Goal: Transaction & Acquisition: Obtain resource

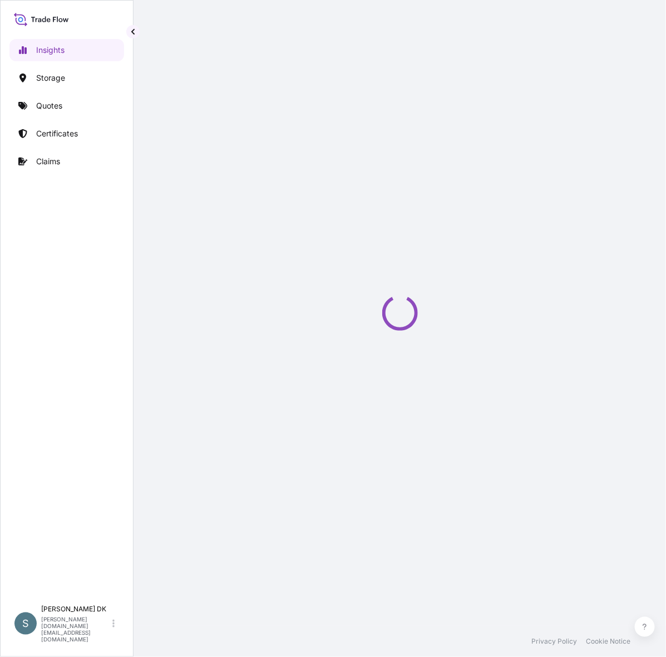
select select "2025"
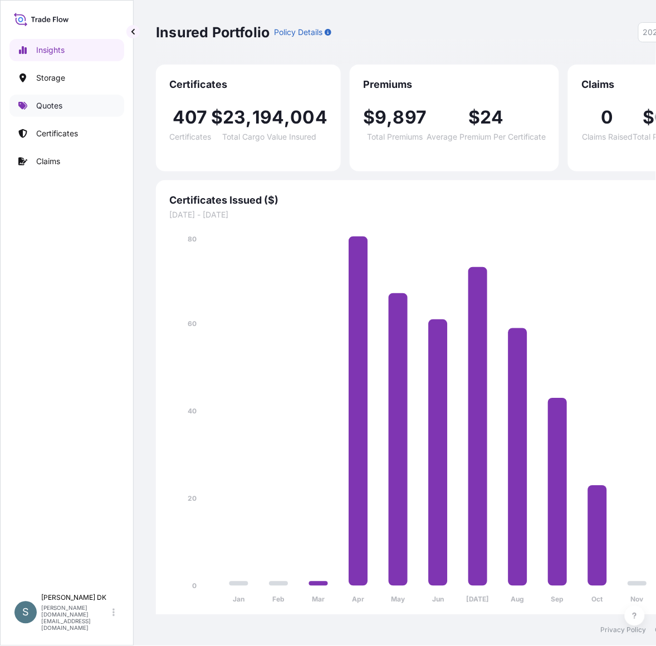
click at [46, 111] on p "Quotes" at bounding box center [49, 105] width 26 height 11
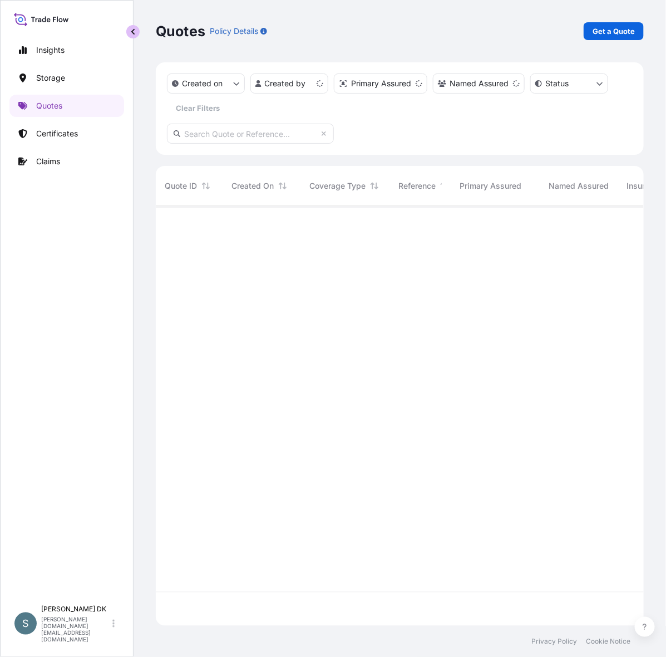
scroll to position [415, 478]
click at [128, 32] on button "button" at bounding box center [132, 31] width 13 height 13
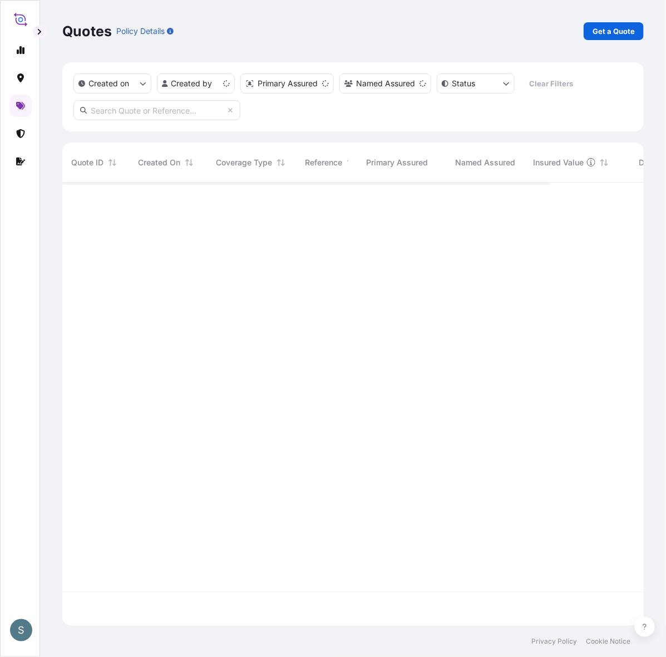
scroll to position [439, 572]
click at [161, 113] on input "text" at bounding box center [156, 110] width 167 height 20
paste input "DK1001021116"
type input "DK1001021116"
click at [232, 109] on icon at bounding box center [230, 110] width 4 height 4
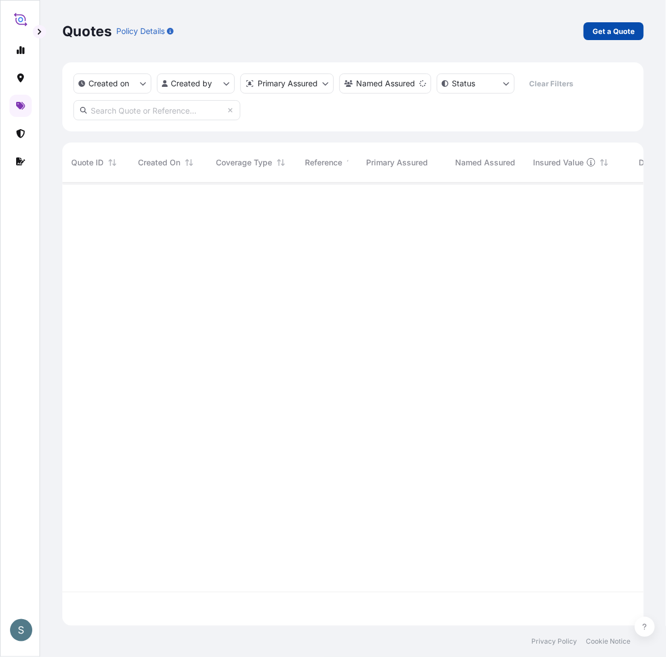
click at [599, 36] on p "Get a Quote" at bounding box center [614, 31] width 42 height 11
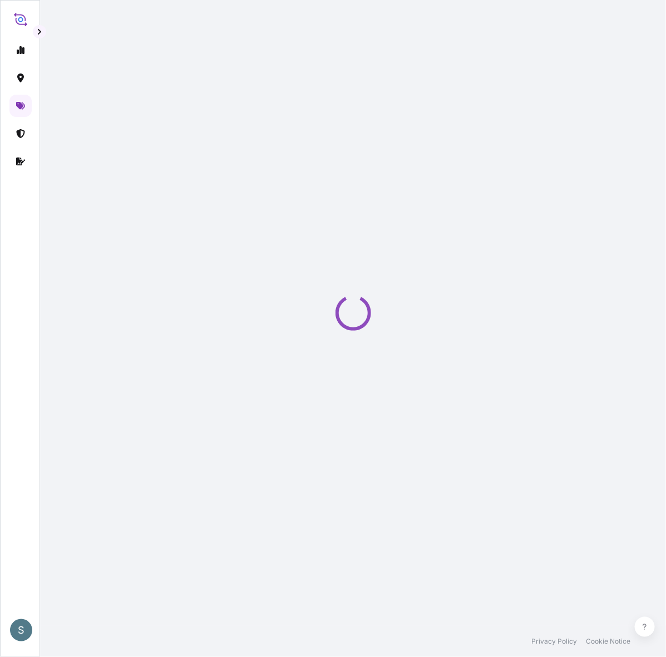
select select "Water"
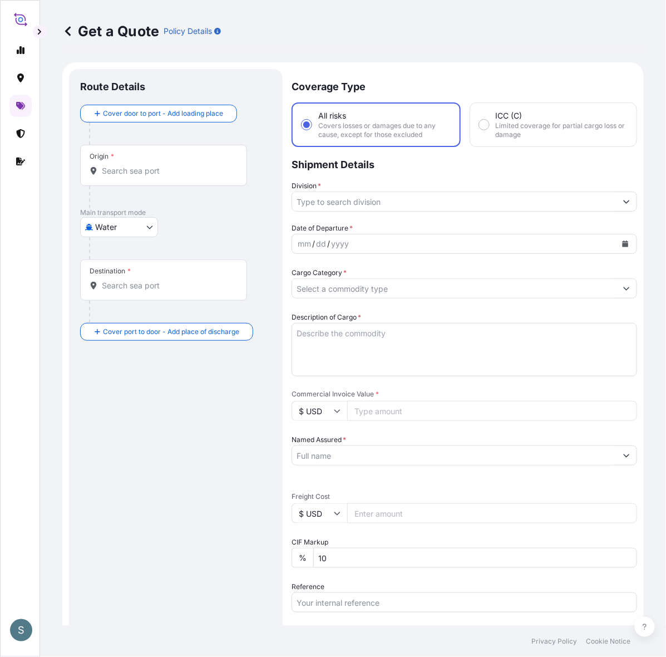
scroll to position [18, 0]
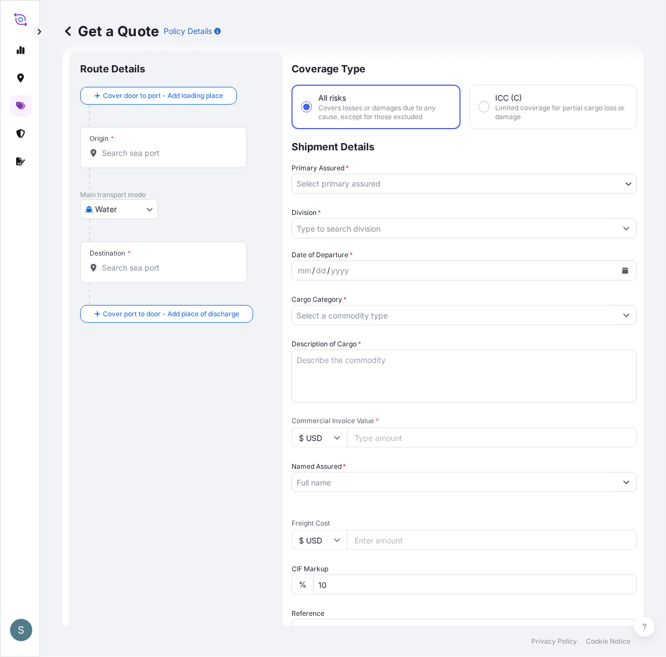
click at [174, 149] on input "Origin *" at bounding box center [167, 152] width 131 height 11
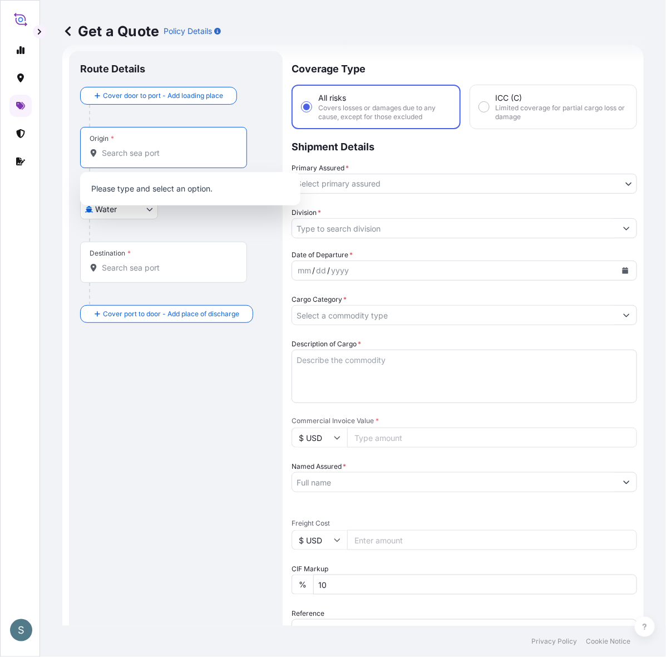
paste input "[GEOGRAPHIC_DATA], [GEOGRAPHIC_DATA]"
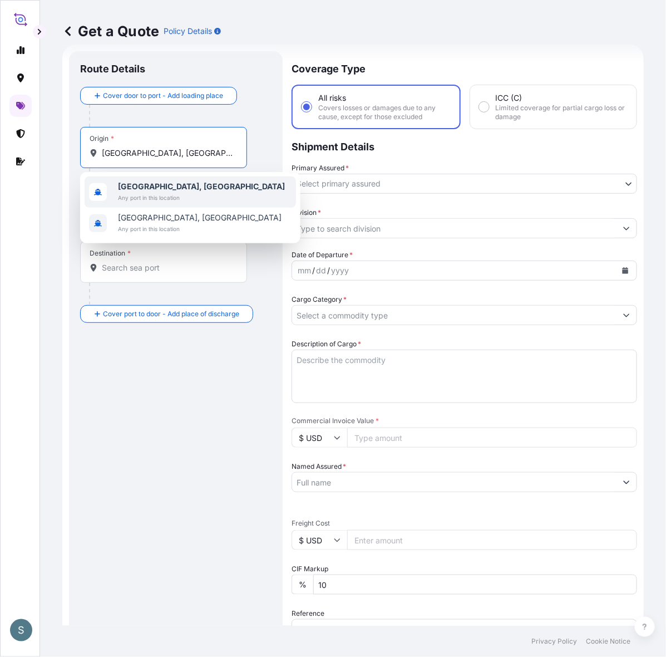
click at [176, 195] on span "Any port in this location" at bounding box center [201, 197] width 167 height 11
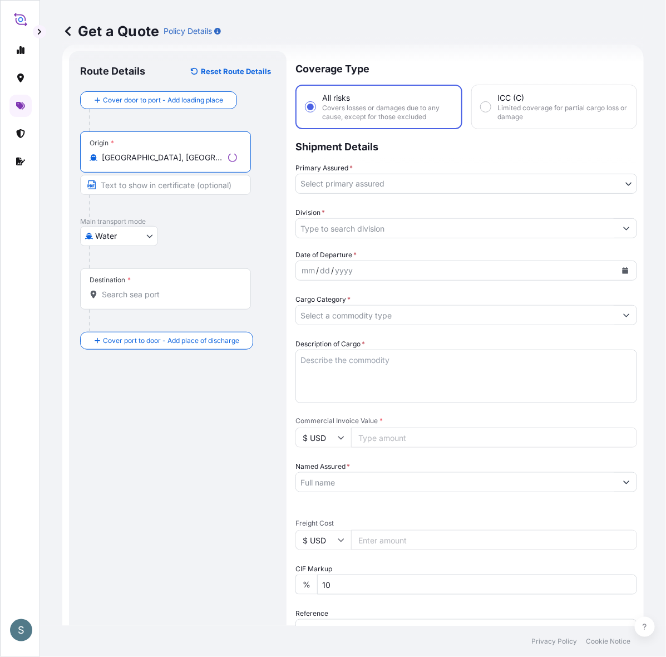
type input "[GEOGRAPHIC_DATA], [GEOGRAPHIC_DATA]"
click at [149, 306] on div "Destination *" at bounding box center [163, 288] width 167 height 41
click at [149, 300] on input "Destination *" at bounding box center [167, 294] width 131 height 11
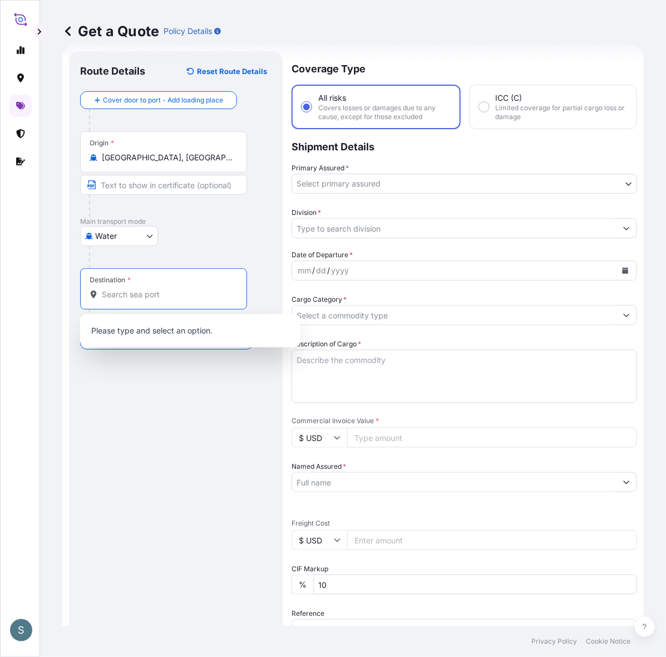
paste input "[GEOGRAPHIC_DATA], [GEOGRAPHIC_DATA]"
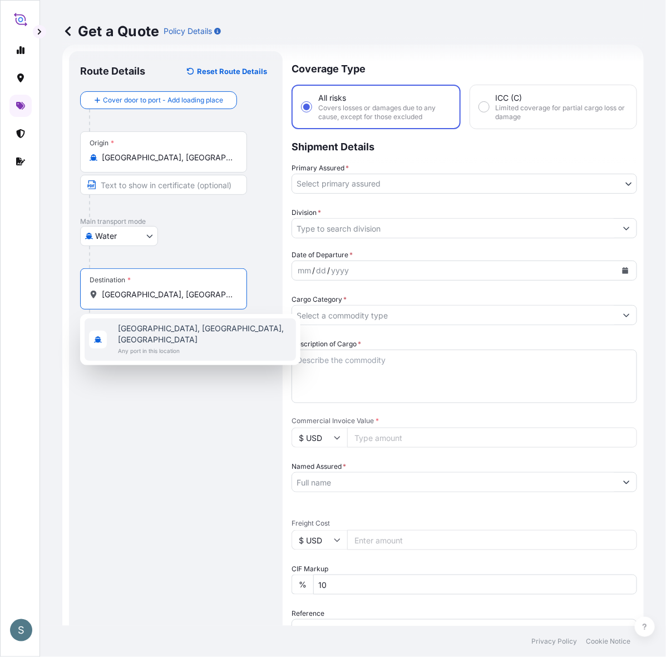
click at [151, 297] on input "[GEOGRAPHIC_DATA], [GEOGRAPHIC_DATA]" at bounding box center [167, 294] width 131 height 11
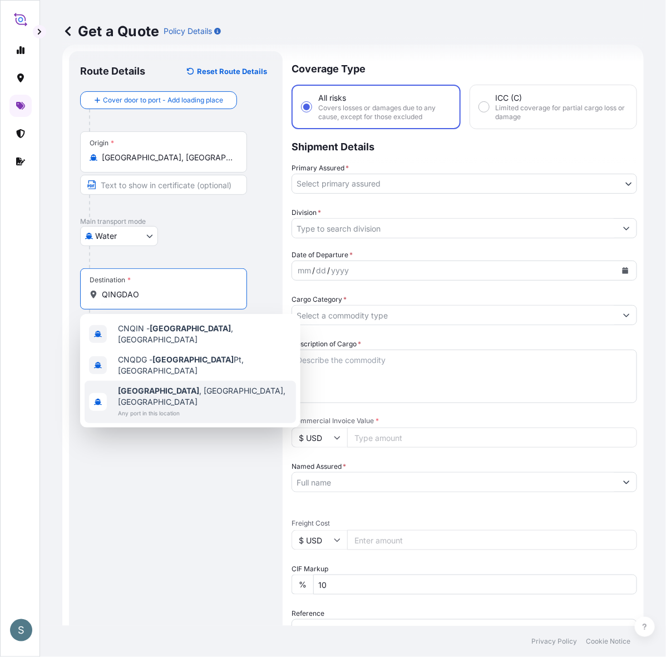
click at [185, 407] on span "Any port in this location" at bounding box center [205, 412] width 174 height 11
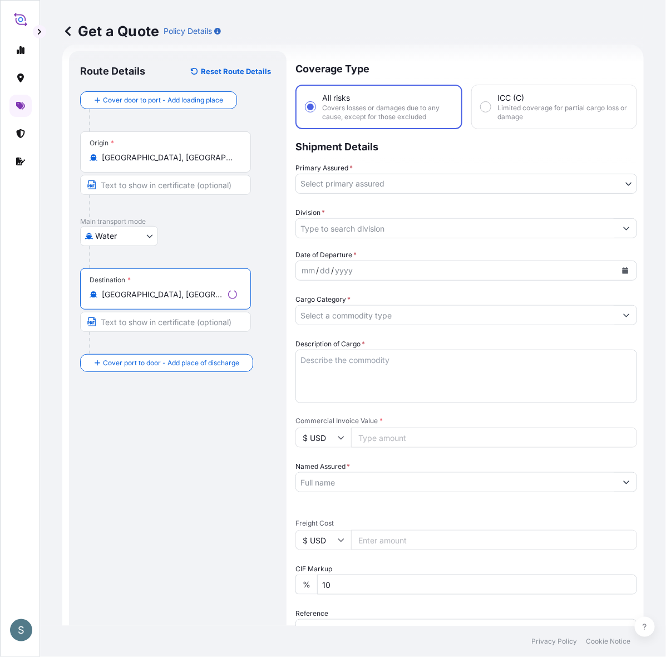
type input "[GEOGRAPHIC_DATA], [GEOGRAPHIC_DATA], [GEOGRAPHIC_DATA]"
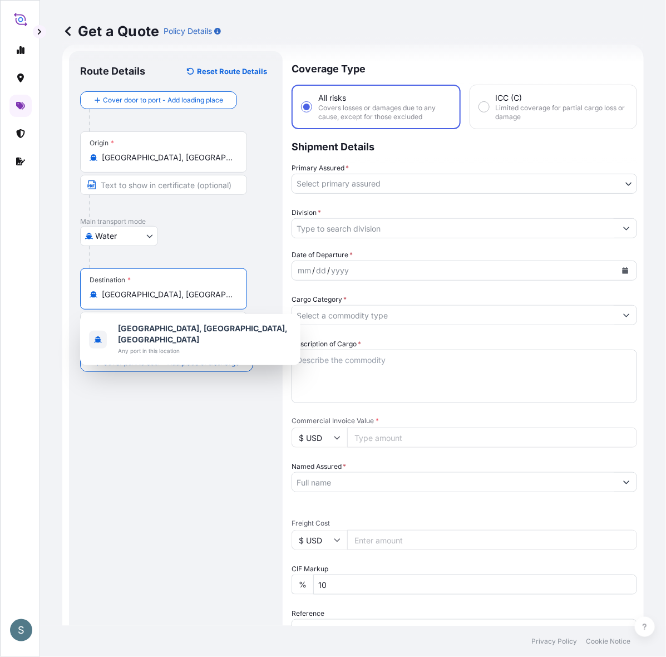
drag, startPoint x: 209, startPoint y: 298, endPoint x: 82, endPoint y: 301, distance: 126.4
click at [82, 301] on div "Destination * [GEOGRAPHIC_DATA], [GEOGRAPHIC_DATA], [GEOGRAPHIC_DATA]" at bounding box center [163, 288] width 167 height 41
drag, startPoint x: 203, startPoint y: 296, endPoint x: 78, endPoint y: 296, distance: 125.2
click at [78, 296] on div "Route Details Reset Route Details Cover door to port - Add loading place Place …" at bounding box center [176, 453] width 214 height 804
paste input "INGDAO, [GEOGRAPHIC_DATA]"
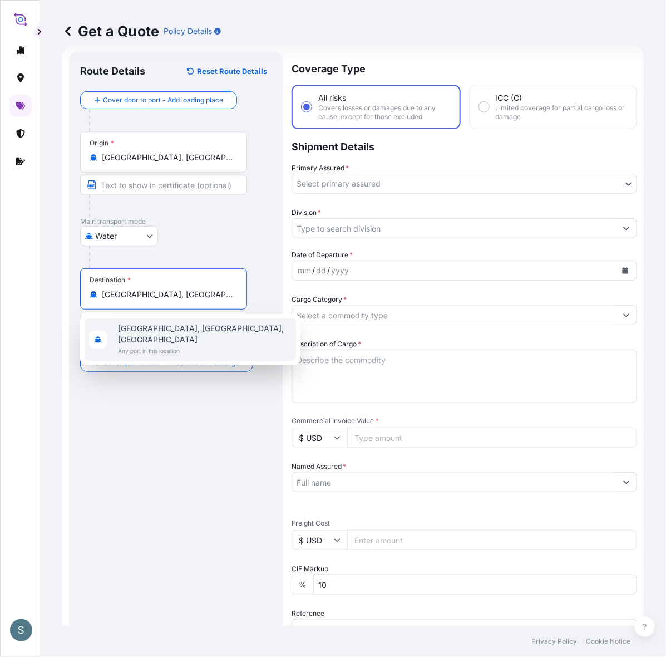
click at [160, 296] on input "[GEOGRAPHIC_DATA], [GEOGRAPHIC_DATA]" at bounding box center [167, 294] width 131 height 11
drag, startPoint x: 213, startPoint y: 296, endPoint x: 140, endPoint y: 297, distance: 72.9
click at [140, 297] on input "[GEOGRAPHIC_DATA], [GEOGRAPHIC_DATA], [GEOGRAPHIC_DATA]" at bounding box center [167, 294] width 131 height 11
click at [168, 345] on span "Any port in this location" at bounding box center [205, 350] width 174 height 11
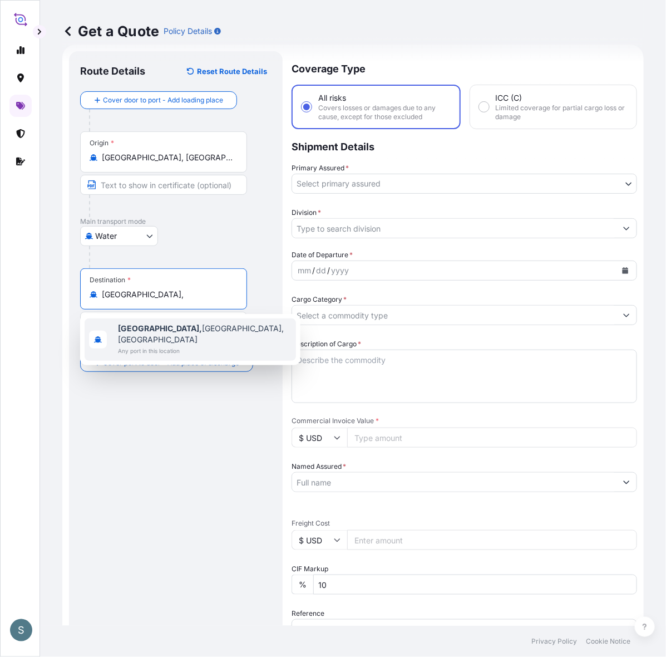
type input "[GEOGRAPHIC_DATA], [GEOGRAPHIC_DATA], [GEOGRAPHIC_DATA]"
click at [160, 345] on span "Any port in this location" at bounding box center [205, 350] width 174 height 11
click at [189, 345] on span "Any port in this location" at bounding box center [205, 350] width 174 height 11
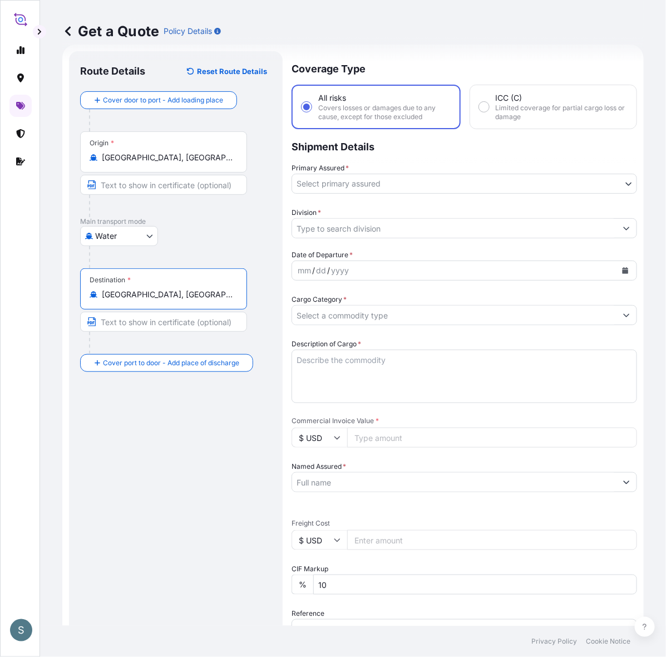
drag, startPoint x: 156, startPoint y: 491, endPoint x: 185, endPoint y: 476, distance: 32.6
click at [155, 491] on div "Route Details Reset Route Details Cover door to port - Add loading place Place …" at bounding box center [175, 453] width 191 height 782
click at [331, 183] on body "S Get a Quote Policy Details Route Details Reset Route Details Cover door to po…" at bounding box center [333, 328] width 666 height 657
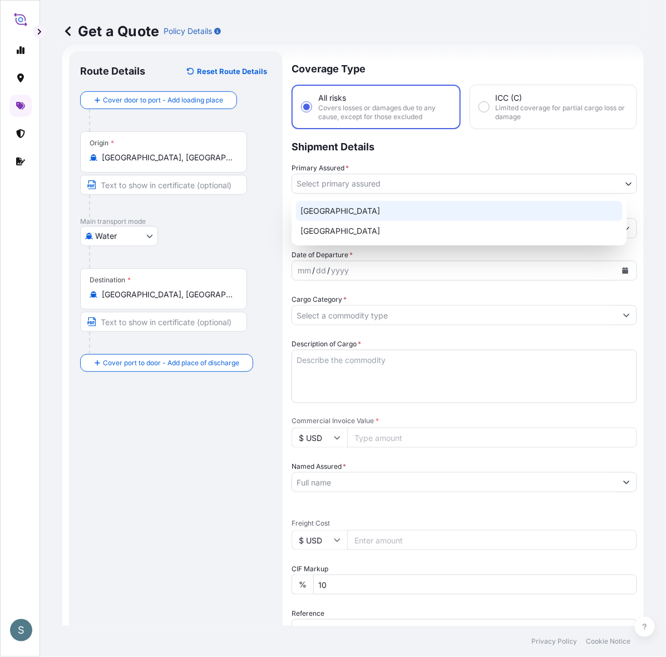
click at [328, 212] on div "[GEOGRAPHIC_DATA]" at bounding box center [459, 211] width 327 height 20
select select "31589"
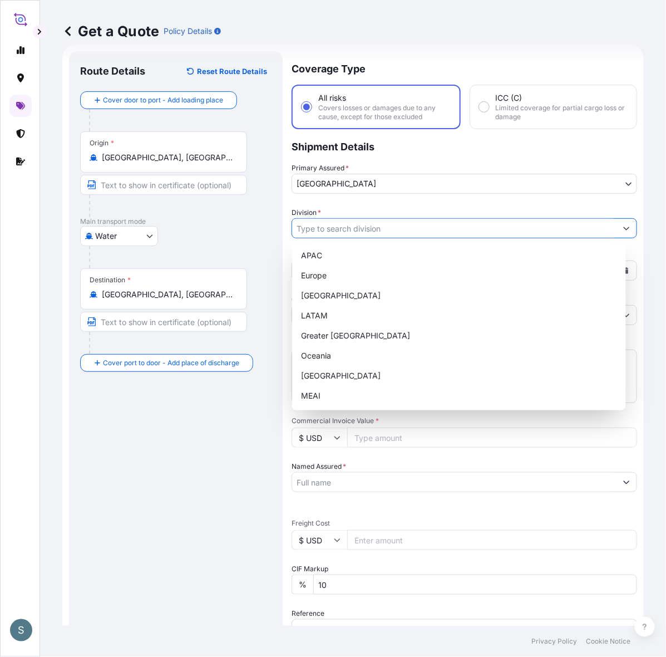
click at [330, 219] on input "Division *" at bounding box center [454, 228] width 324 height 20
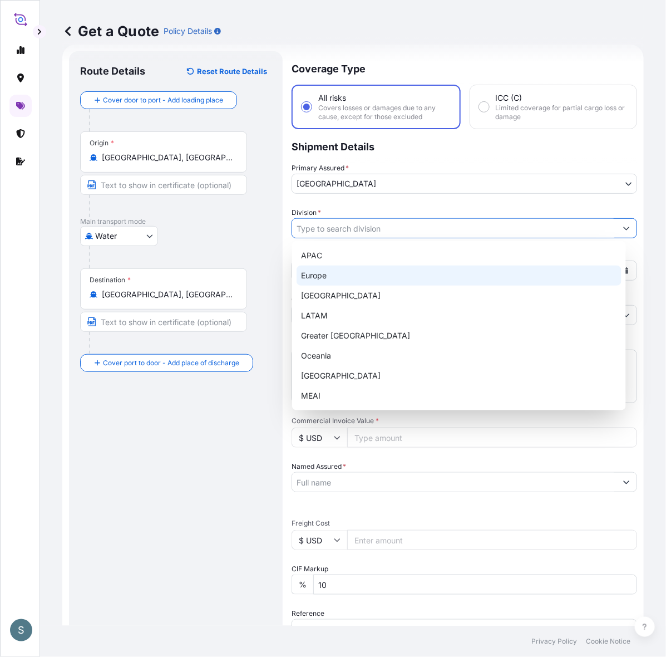
click at [332, 276] on div "Europe" at bounding box center [459, 275] width 325 height 20
type input "Europe"
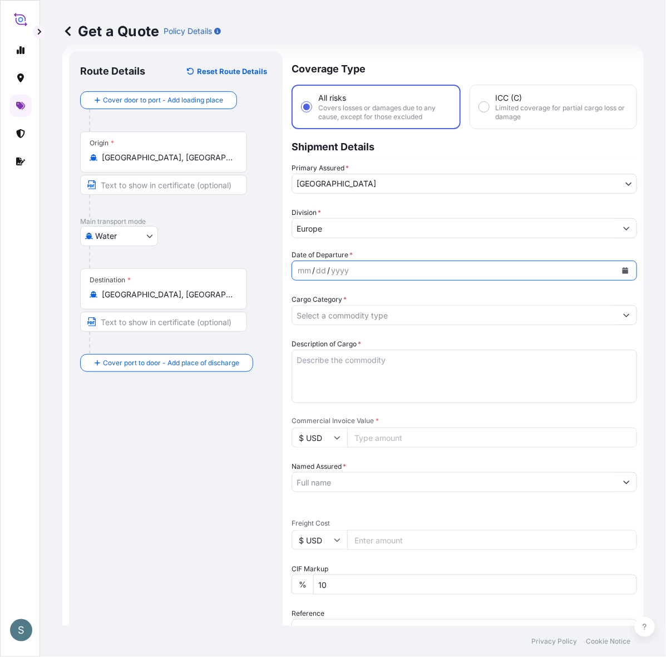
click at [617, 273] on button "Calendar" at bounding box center [626, 271] width 18 height 18
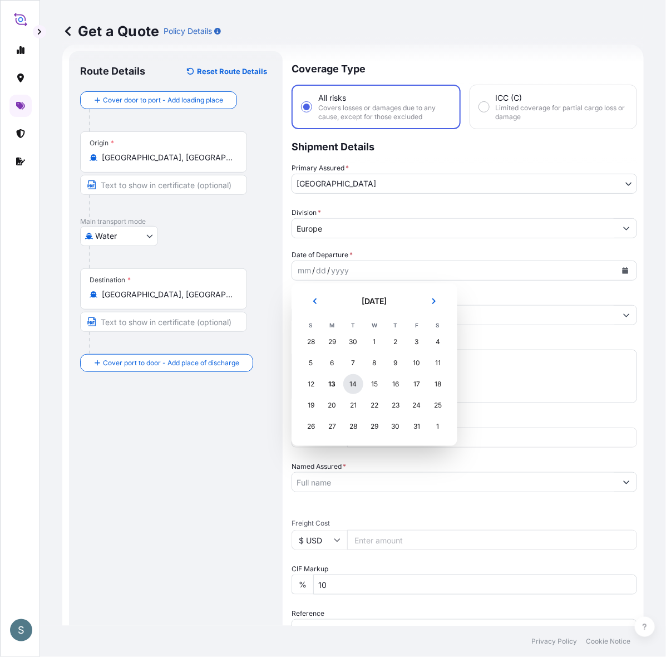
click at [355, 386] on div "14" at bounding box center [353, 384] width 20 height 20
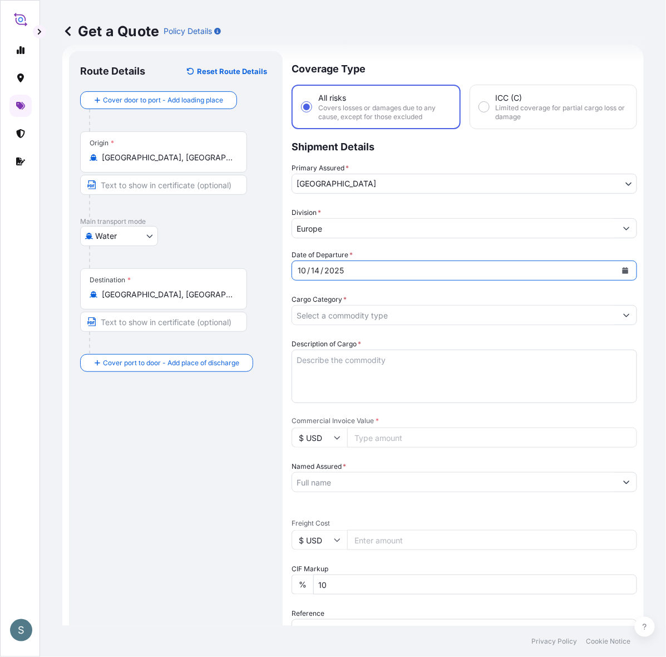
click at [265, 411] on div "Route Details Reset Route Details Cover door to port - Add loading place Place …" at bounding box center [175, 453] width 191 height 782
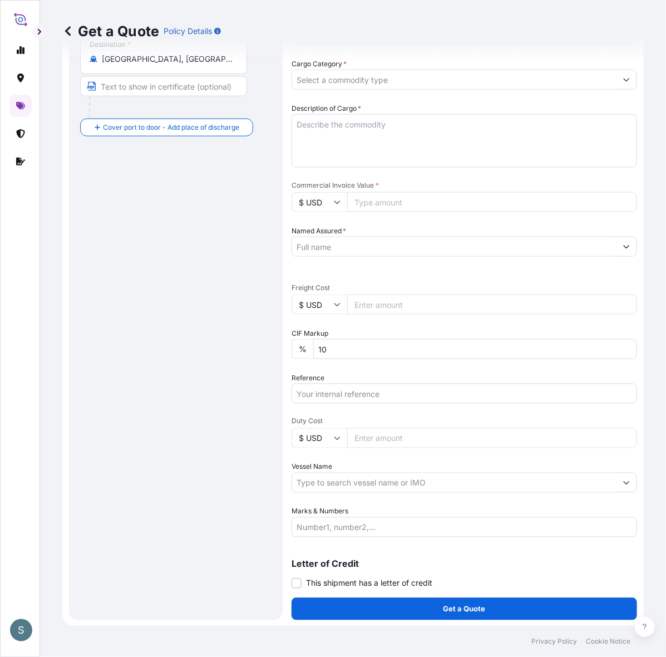
click at [337, 473] on div at bounding box center [465, 483] width 346 height 20
click at [340, 478] on input "Vessel Name" at bounding box center [454, 483] width 324 height 20
paste input "MAJESTIC MAERSK"
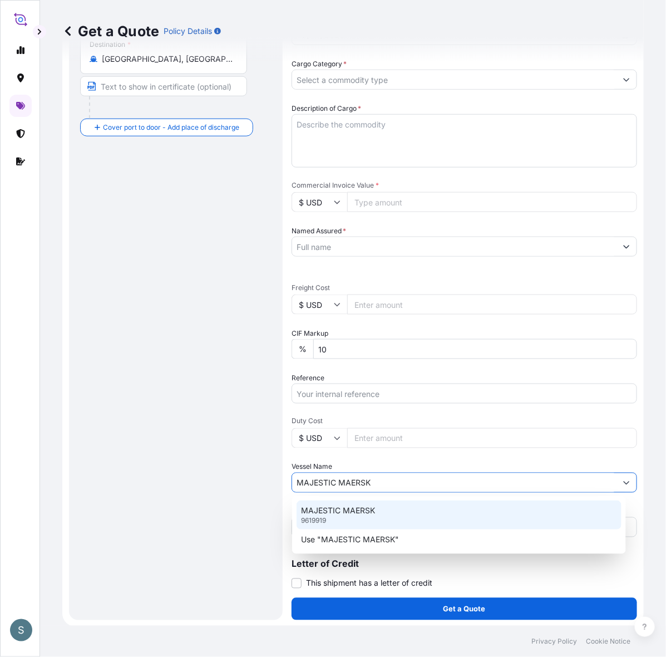
click at [341, 510] on p "MAJESTIC MAERSK" at bounding box center [338, 510] width 74 height 11
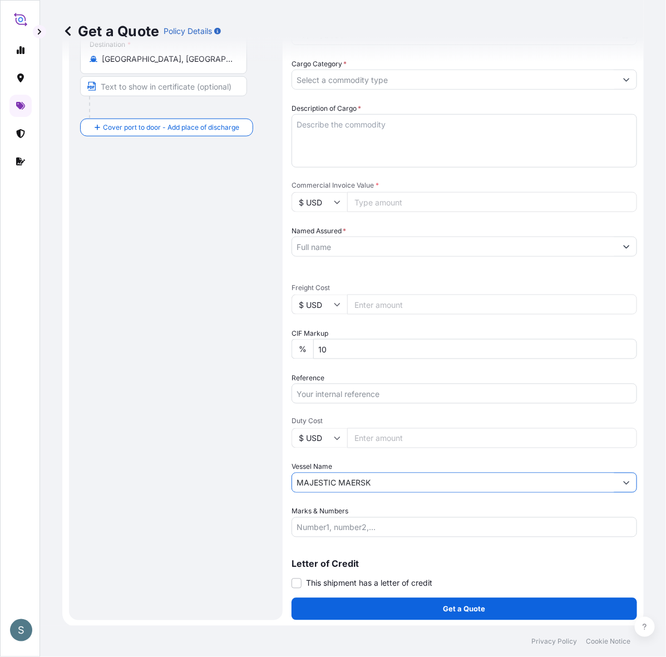
type input "MAJESTIC MAERSK"
click at [258, 490] on div "Route Details Reset Route Details Cover door to port - Add loading place Place …" at bounding box center [175, 218] width 191 height 782
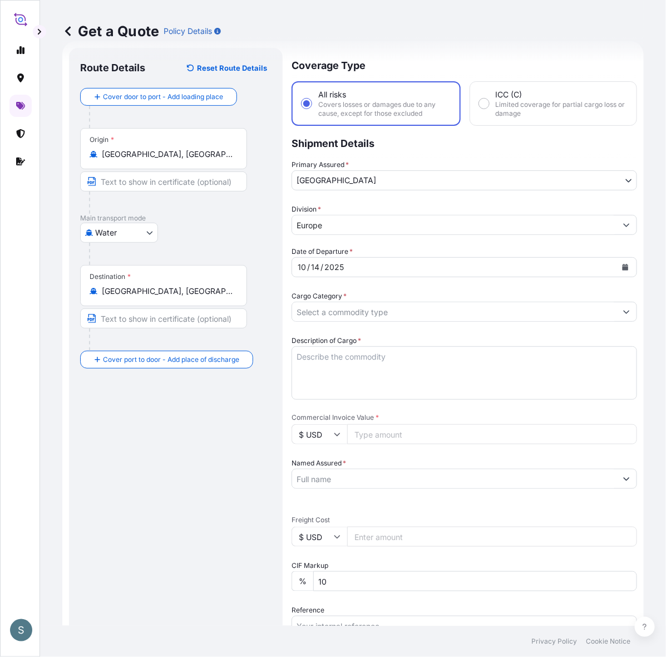
click at [334, 309] on input "Cargo Category *" at bounding box center [454, 312] width 324 height 20
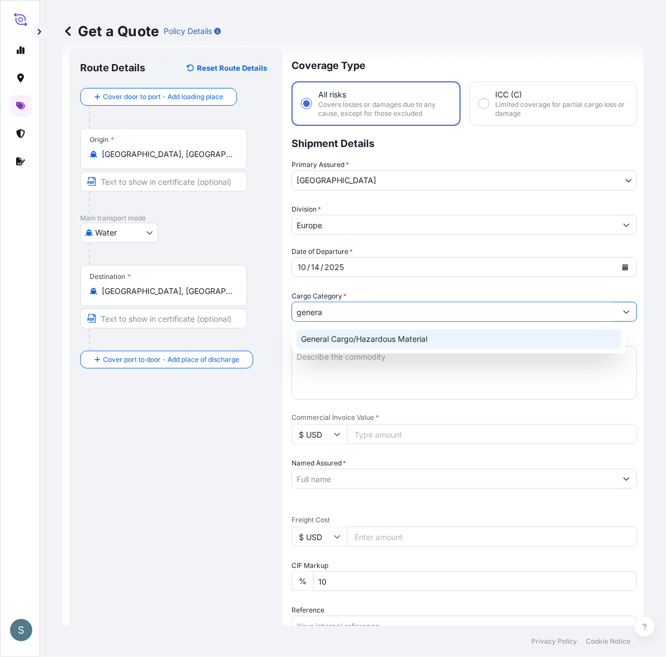
click at [443, 332] on div "General Cargo/Hazardous Material" at bounding box center [459, 339] width 325 height 20
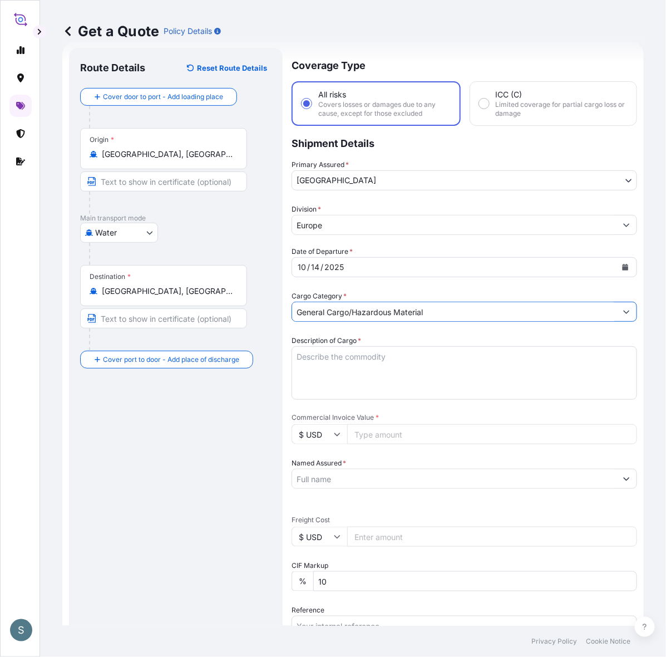
type input "General Cargo/Hazardous Material"
click at [248, 405] on div "Route Details Reset Route Details Cover door to port - Add loading place Place …" at bounding box center [175, 450] width 191 height 782
click at [318, 365] on textarea "Description of Cargo *" at bounding box center [465, 372] width 346 height 53
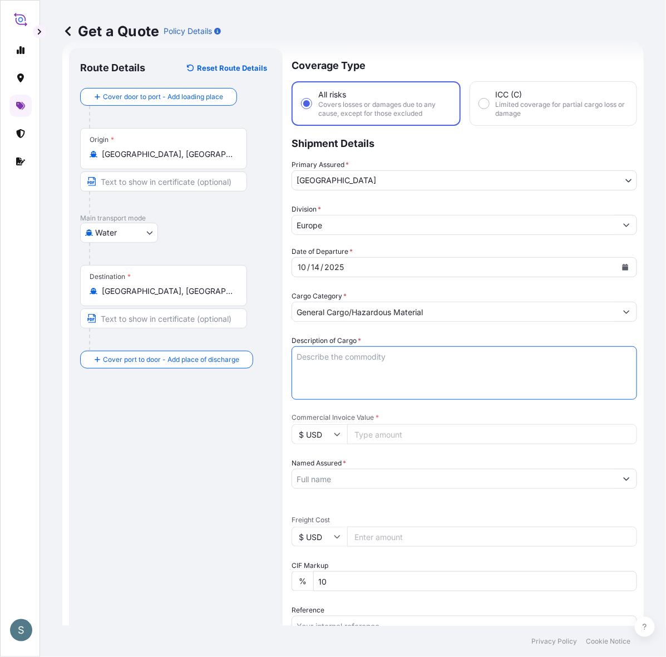
paste textarea "SANAL P+ CHINA, [MEDICAL_DATA], PHARMACEUTICAL QU"
click at [393, 372] on textarea "SANAL P+ CHINA, [MEDICAL_DATA], PHARMACEUTICAL QU" at bounding box center [465, 372] width 346 height 53
click at [293, 363] on textarea "SANAL P+ CHINA, [MEDICAL_DATA], PHARMACEUTICAL QUALITY" at bounding box center [465, 372] width 346 height 53
type textarea "SANAL P+ CHINA, [MEDICAL_DATA], PHARMACEUTICAL QUALITY"
click at [207, 440] on div "Route Details Reset Route Details Cover door to port - Add loading place Place …" at bounding box center [175, 450] width 191 height 782
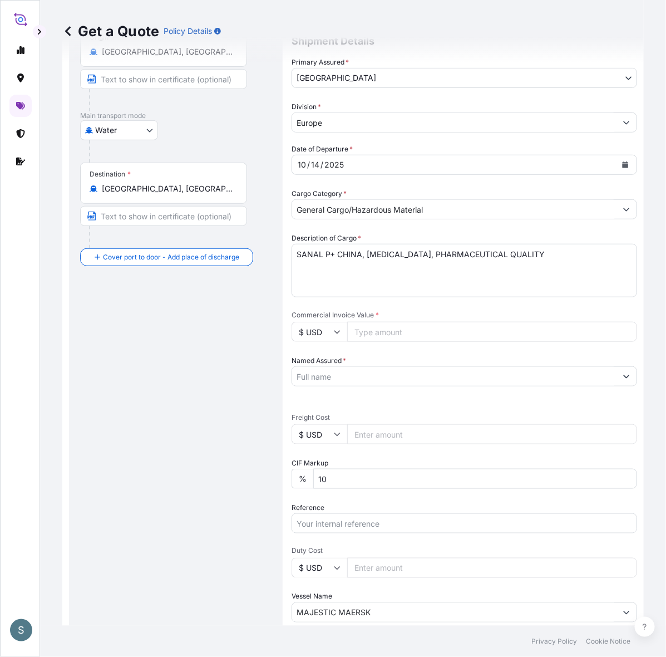
scroll to position [253, 0]
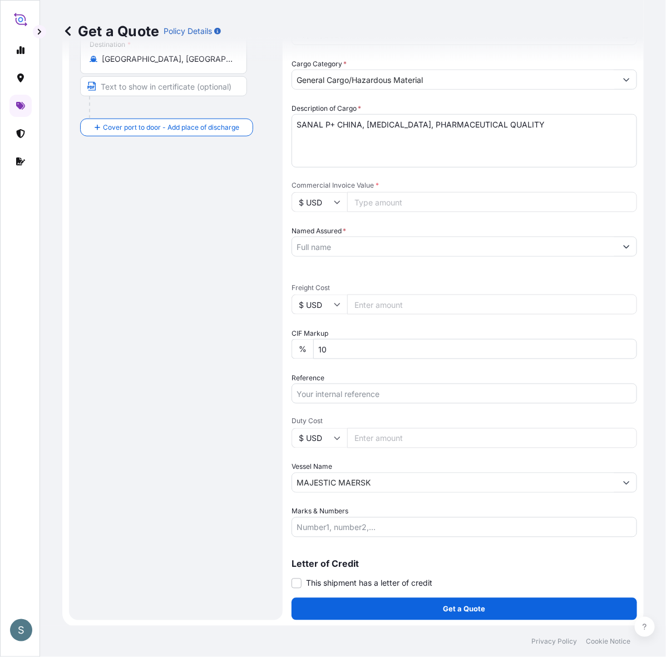
click at [373, 202] on input "Commercial Invoice Value *" at bounding box center [492, 202] width 290 height 20
paste input "11686.50"
type input "11686.50"
click at [243, 243] on div "Route Details Reset Route Details Cover door to port - Add loading place Place …" at bounding box center [175, 218] width 191 height 782
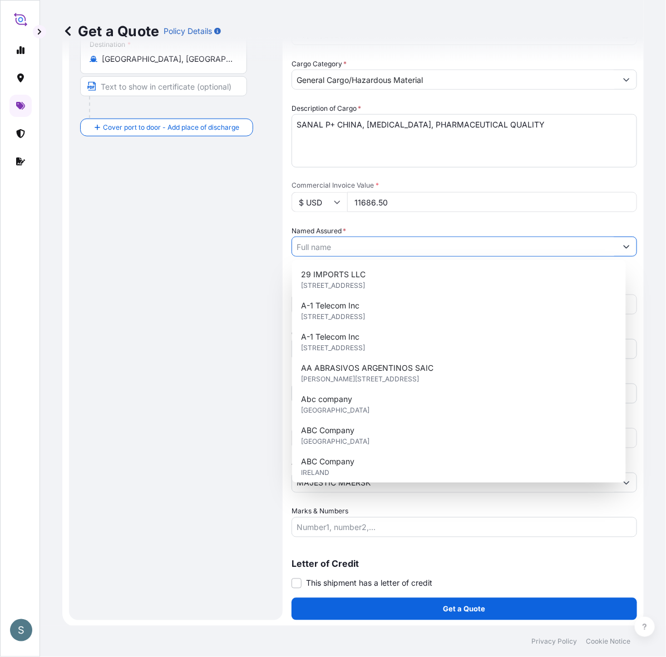
click at [365, 243] on input "Named Assured *" at bounding box center [454, 247] width 324 height 20
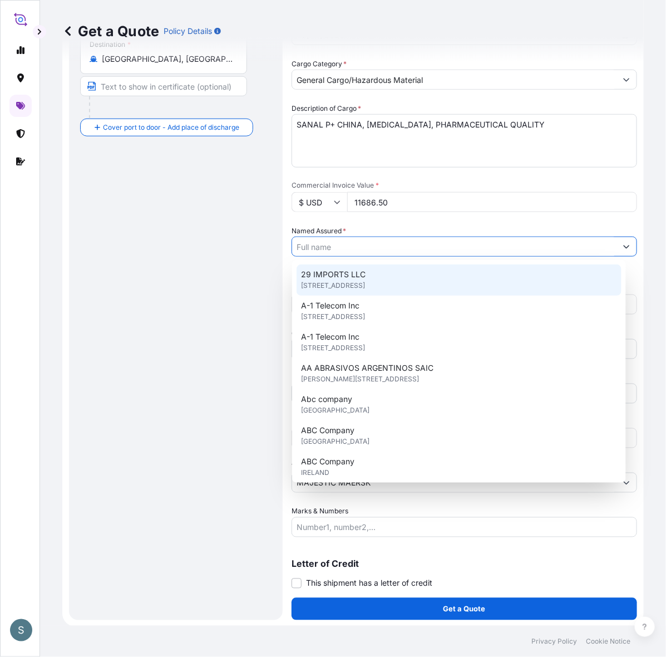
click at [327, 249] on input "Named Assured *" at bounding box center [454, 247] width 324 height 20
paste input "Mariager Salt Specialties A/S"
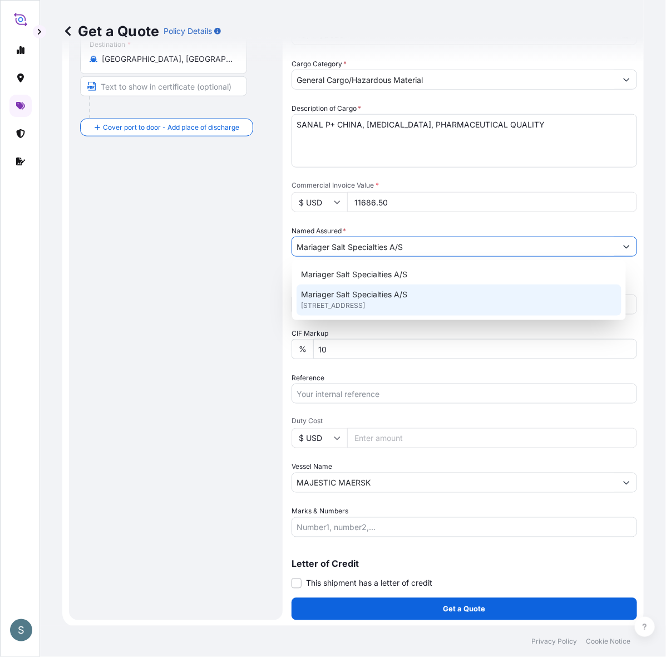
click at [357, 293] on span "Mariager Salt Specialties A/S" at bounding box center [354, 294] width 106 height 11
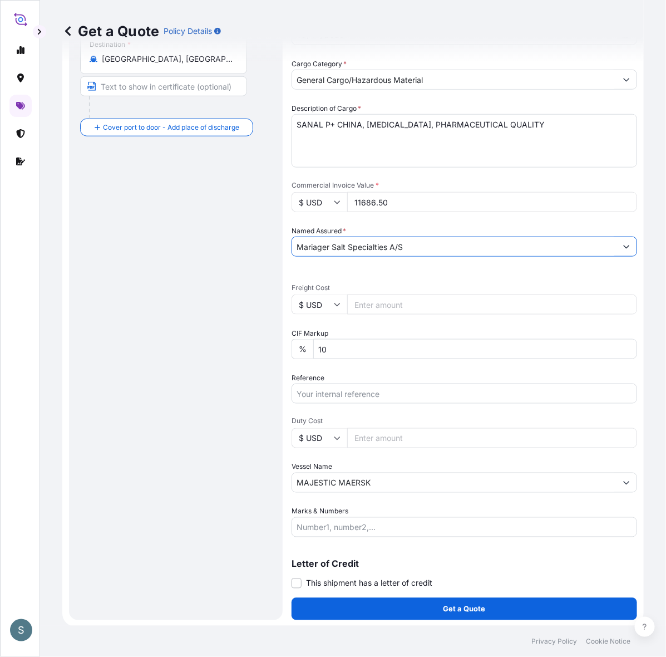
type input "Mariager Salt Specialties A/S"
click at [188, 342] on div "Route Details Reset Route Details Cover door to port - Add loading place Place …" at bounding box center [175, 218] width 191 height 782
click at [362, 301] on input "Freight Cost" at bounding box center [492, 304] width 290 height 20
click at [299, 309] on input "$ USD" at bounding box center [320, 304] width 56 height 20
click at [326, 337] on div "€ EUR" at bounding box center [319, 333] width 47 height 21
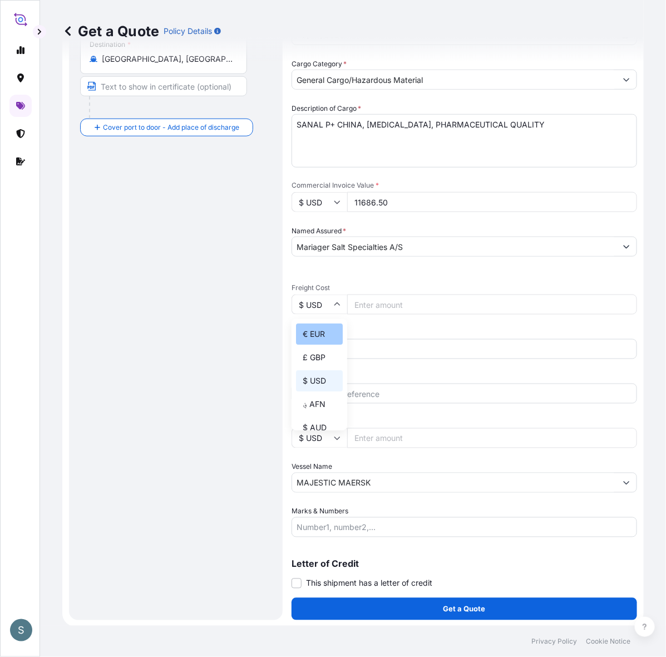
type input "€ EUR"
click at [369, 308] on input "Freight Cost" at bounding box center [492, 304] width 290 height 20
paste input "924.27"
type input "924.27"
click at [221, 330] on div "Route Details Reset Route Details Cover door to port - Add loading place Place …" at bounding box center [175, 218] width 191 height 782
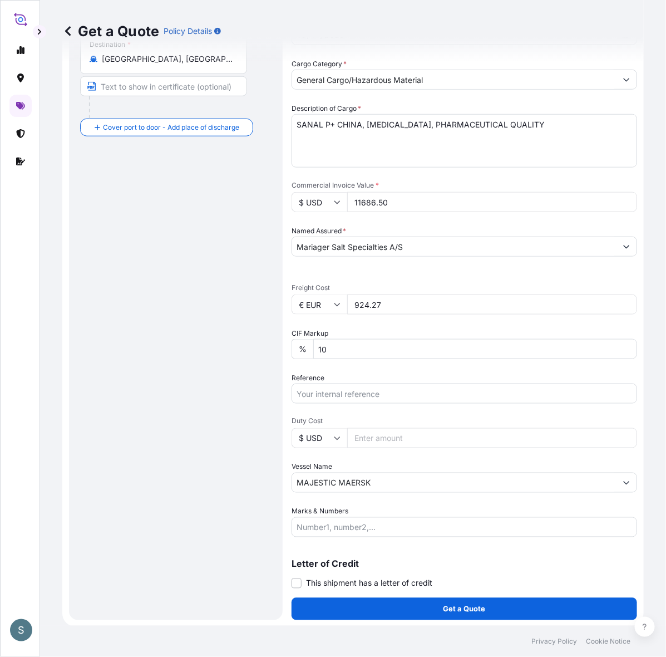
drag, startPoint x: 395, startPoint y: 301, endPoint x: 301, endPoint y: 297, distance: 94.2
click at [301, 297] on div "€ EUR 924.27" at bounding box center [465, 304] width 346 height 20
click at [218, 344] on div "Route Details Reset Route Details Cover door to port - Add loading place Place …" at bounding box center [175, 218] width 191 height 782
click at [323, 396] on input "Reference" at bounding box center [465, 393] width 346 height 20
paste input "DK1001021116 2612322"
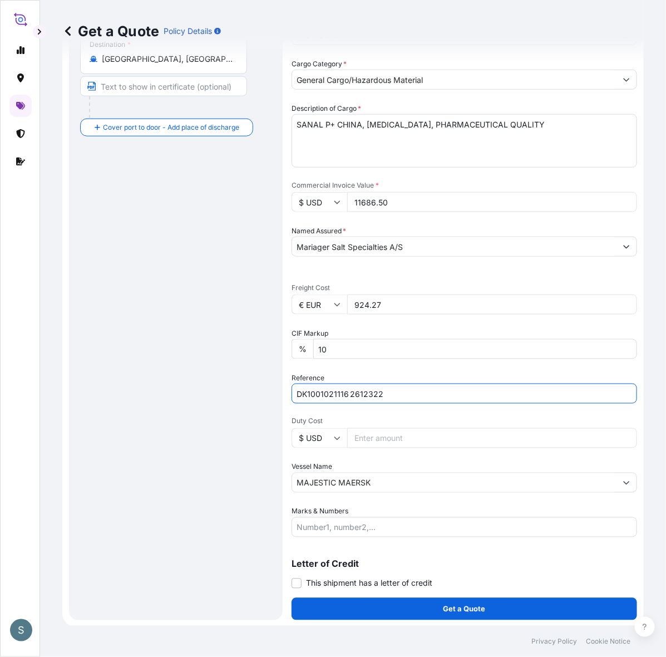
click at [352, 393] on input "DK1001021116 2612322" at bounding box center [465, 393] width 346 height 20
click at [349, 387] on input "DK1001021116 2612322" at bounding box center [465, 393] width 346 height 20
type input "DK1001021116 - 2612322"
click at [224, 466] on div "Route Details Reset Route Details Cover door to port - Add loading place Place …" at bounding box center [175, 218] width 191 height 782
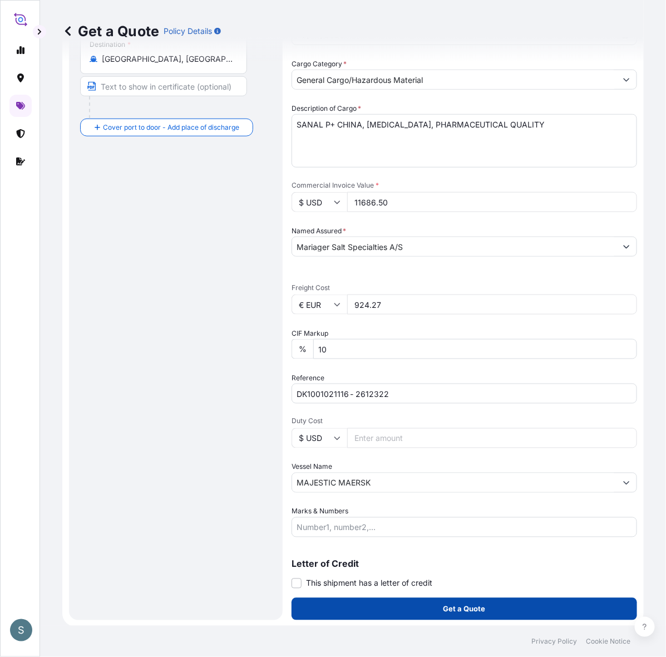
click at [378, 613] on button "Get a Quote" at bounding box center [465, 609] width 346 height 22
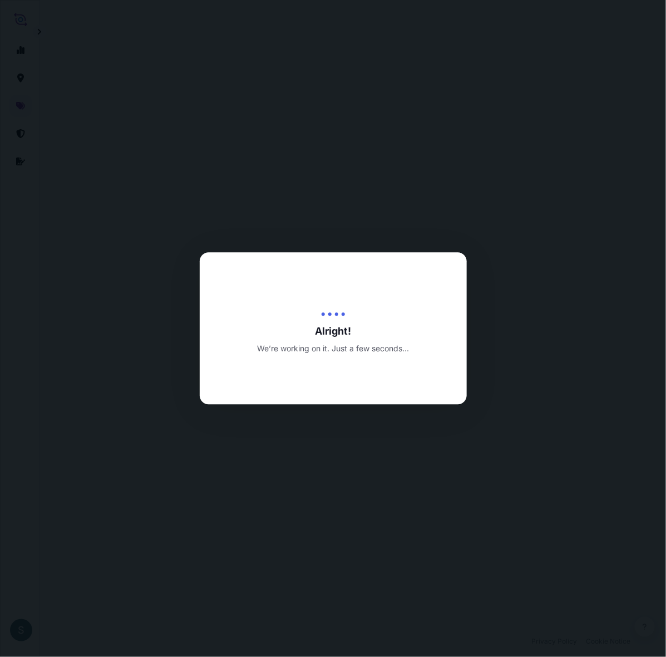
select select "Water"
select select "31589"
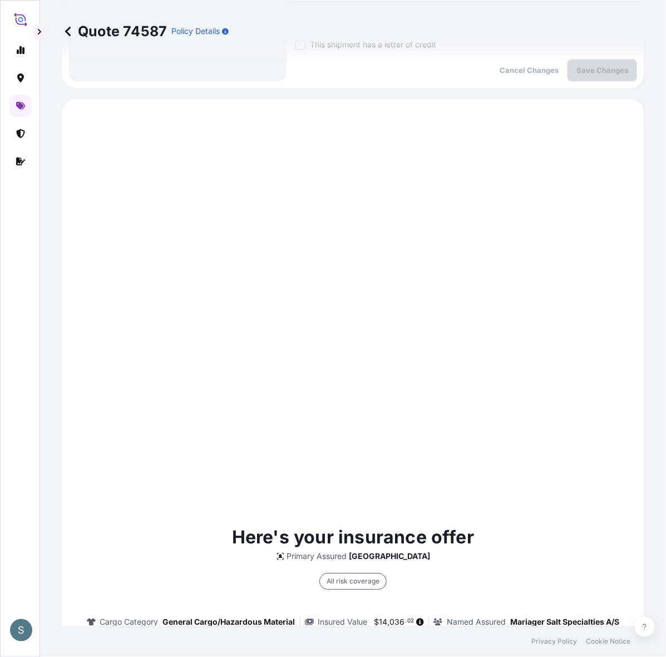
scroll to position [834, 0]
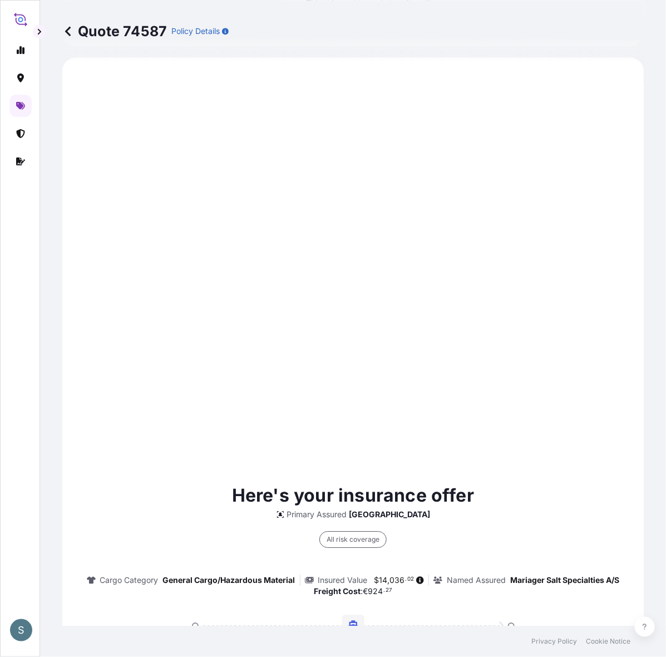
click at [282, 426] on div "Here's your insurance offer Primary Assured [GEOGRAPHIC_DATA] All risk coverage…" at bounding box center [353, 625] width 550 height 1104
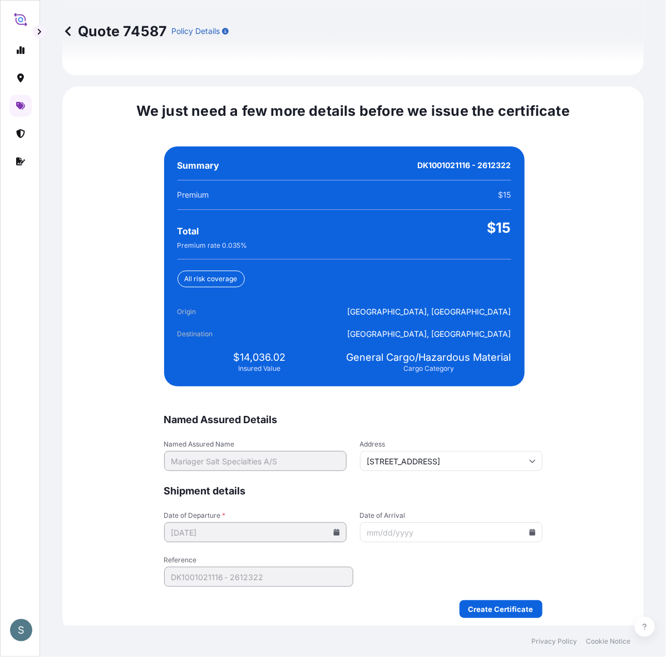
scroll to position [2515, 0]
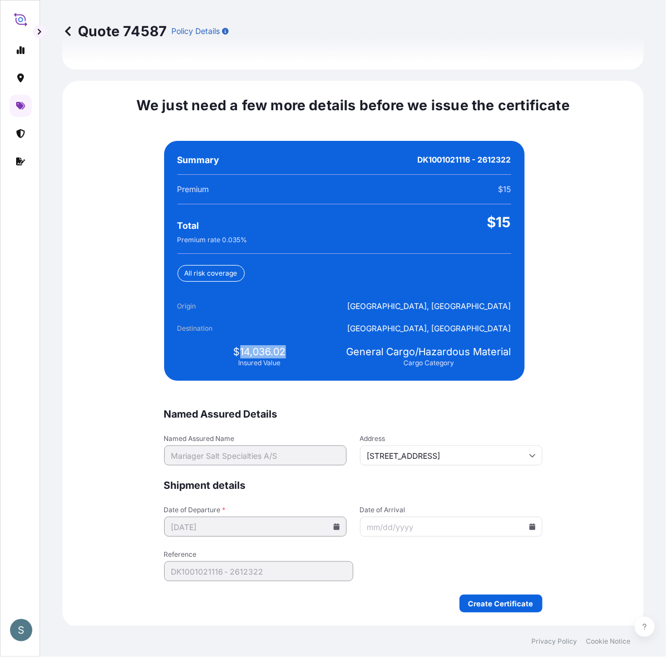
drag, startPoint x: 234, startPoint y: 346, endPoint x: 288, endPoint y: 346, distance: 53.4
click at [288, 346] on div "$14,036.02 Insured Value" at bounding box center [260, 356] width 165 height 22
copy span "14,036.02"
click at [529, 527] on icon at bounding box center [532, 526] width 6 height 7
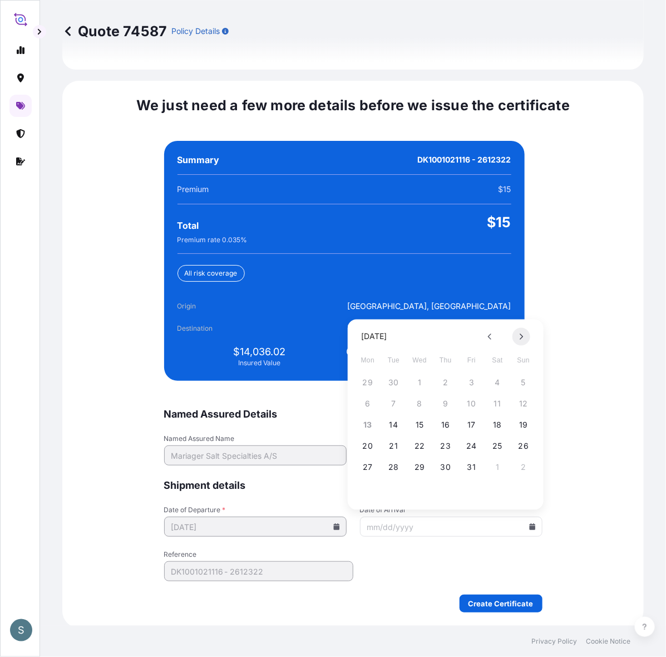
click at [521, 341] on button at bounding box center [522, 337] width 18 height 18
click at [470, 469] on button "28" at bounding box center [472, 468] width 18 height 18
type input "[DATE]"
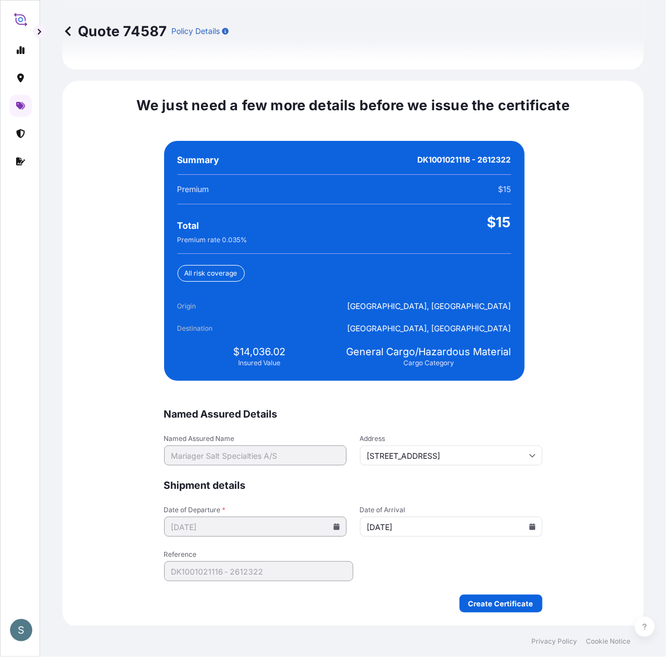
click at [568, 499] on div "We just need a few more details before we issue the certificate Named Assured D…" at bounding box center [353, 354] width 582 height 547
click at [243, 353] on span "$14,036.02" at bounding box center [260, 351] width 52 height 13
drag, startPoint x: 237, startPoint y: 349, endPoint x: 293, endPoint y: 348, distance: 56.8
click at [293, 348] on div "$14,036.02 Insured Value" at bounding box center [260, 356] width 165 height 22
copy span "14,036.02"
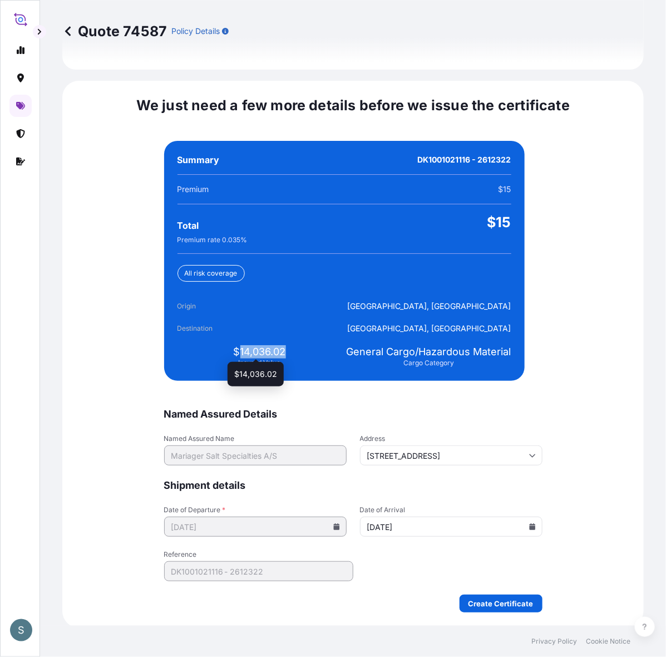
click at [241, 352] on span "$14,036.02" at bounding box center [260, 351] width 52 height 13
drag, startPoint x: 237, startPoint y: 353, endPoint x: 282, endPoint y: 353, distance: 45.6
click at [282, 353] on div "$14,036.02 Insured Value" at bounding box center [260, 356] width 165 height 22
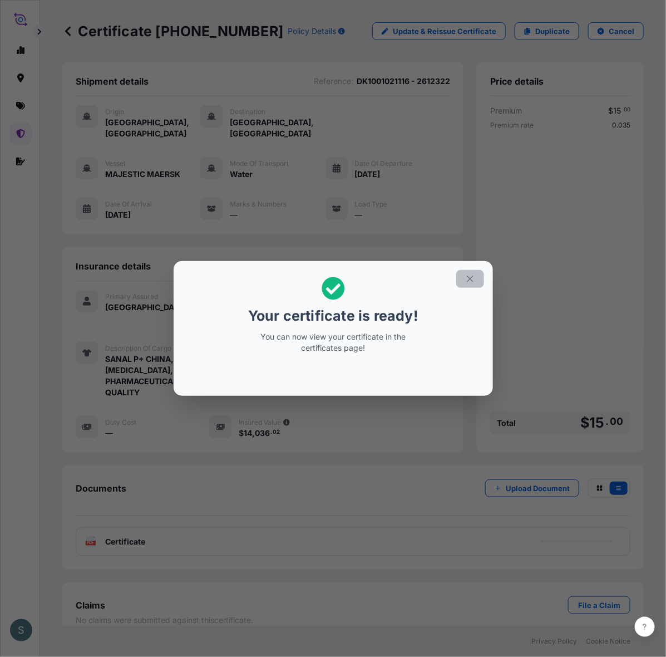
click at [479, 279] on button "button" at bounding box center [470, 279] width 28 height 18
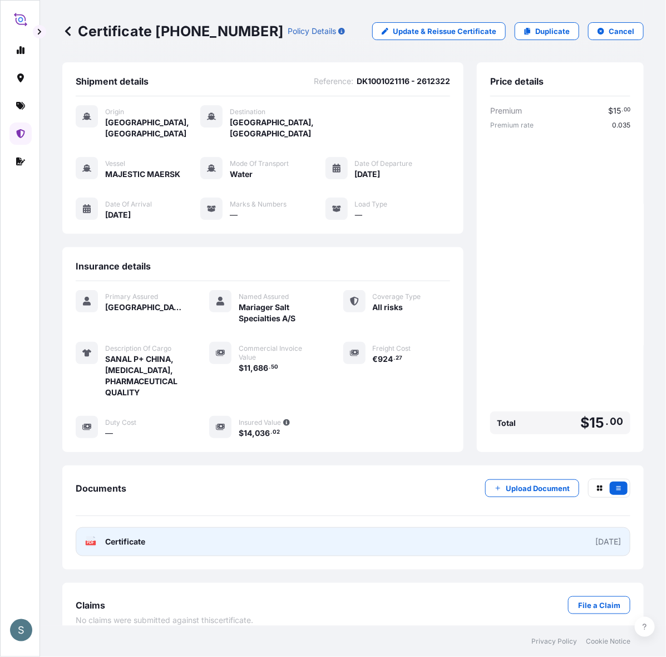
click at [291, 532] on link "PDF Certificate [DATE]" at bounding box center [353, 541] width 555 height 29
